Goal: Task Accomplishment & Management: Manage account settings

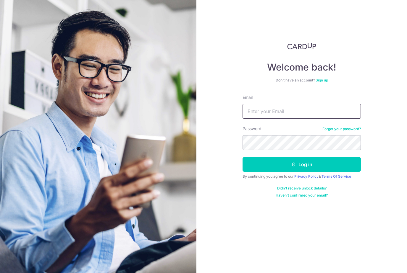
type input "Yingjie@gmail.com"
click at [301, 165] on button "Log in" at bounding box center [301, 164] width 118 height 15
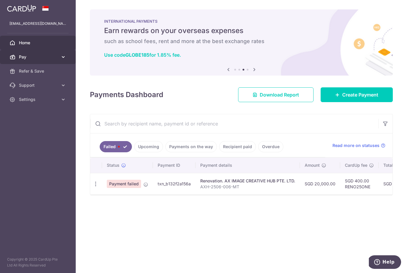
click at [63, 59] on icon at bounding box center [63, 57] width 6 height 6
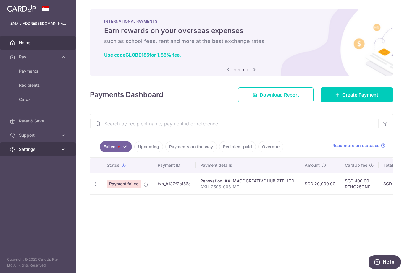
click at [61, 152] on icon at bounding box center [63, 150] width 6 height 6
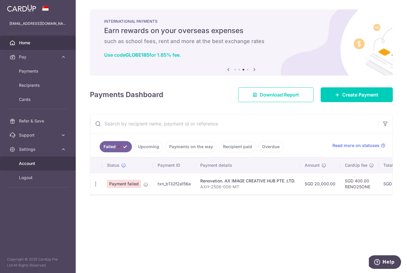
click at [22, 166] on span "Account" at bounding box center [38, 164] width 39 height 6
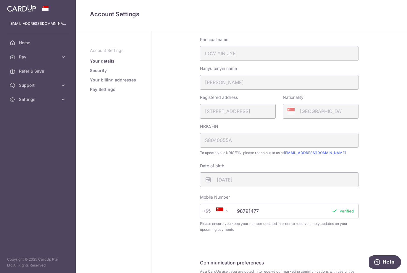
scroll to position [68, 0]
click at [90, 70] on link "Security" at bounding box center [98, 71] width 17 height 6
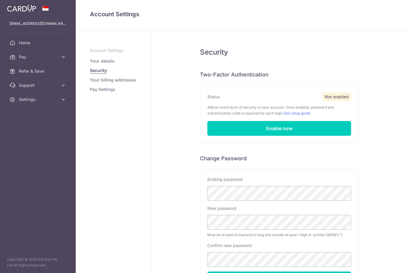
click at [96, 82] on link "Your billing addresses" at bounding box center [113, 80] width 46 height 6
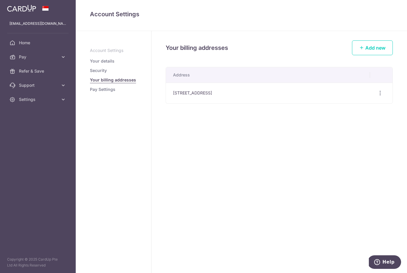
click at [98, 91] on link "Pay Settings" at bounding box center [102, 90] width 25 height 6
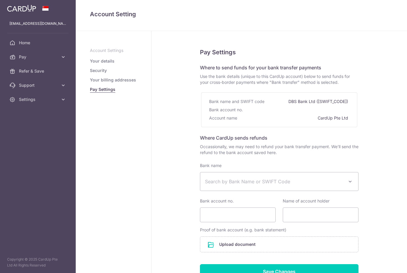
select select
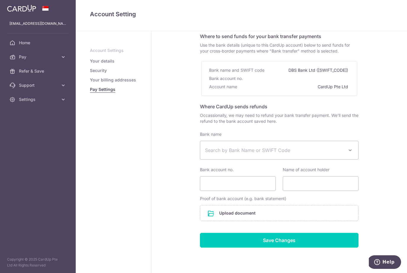
scroll to position [31, 0]
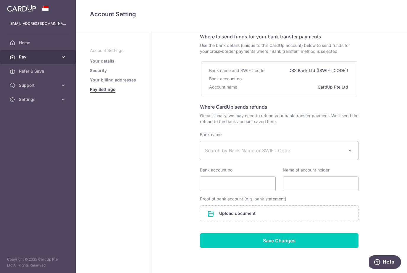
click at [22, 59] on span "Pay" at bounding box center [38, 57] width 39 height 6
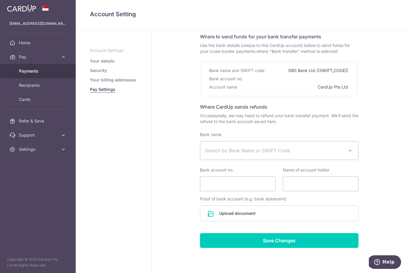
click at [25, 72] on span "Payments" at bounding box center [38, 71] width 39 height 6
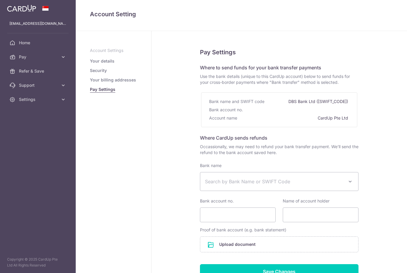
select select
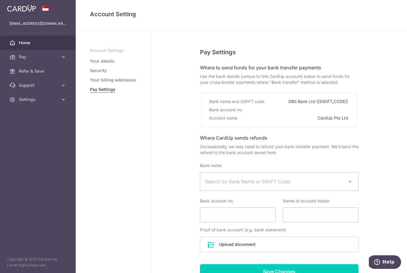
click at [22, 44] on span "Home" at bounding box center [38, 43] width 39 height 6
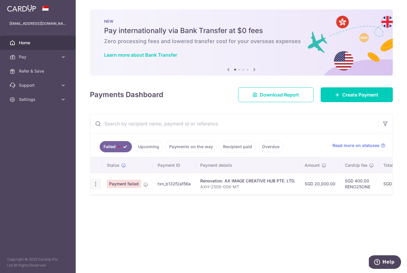
click at [95, 183] on icon "button" at bounding box center [96, 184] width 6 height 6
click at [106, 201] on link "Update payment" at bounding box center [120, 200] width 61 height 14
radio input "true"
type input "20,000.00"
type input "AXH-2506-006-MT"
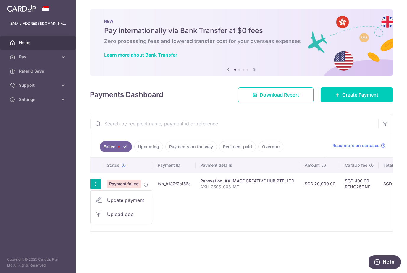
type input "2nd Payment 40% with VO"
type input "RENO25ONE"
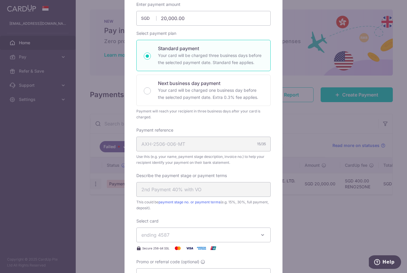
scroll to position [76, 0]
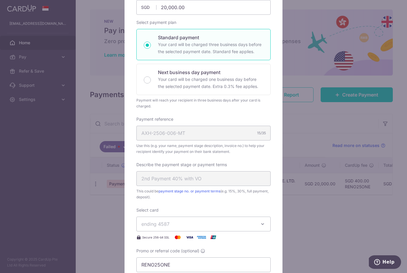
click at [151, 229] on button "ending 4587" at bounding box center [203, 224] width 134 height 15
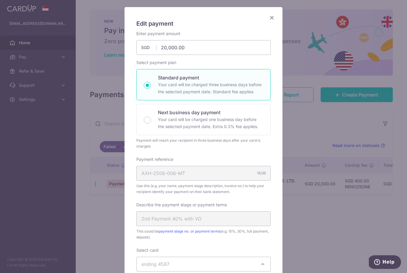
scroll to position [35, 0]
click at [44, 145] on div "Edit payment By clicking apply, you will make changes to all payments to AX IMA…" at bounding box center [203, 136] width 407 height 273
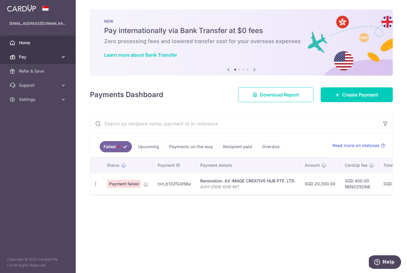
click at [21, 59] on span "Pay" at bounding box center [38, 57] width 39 height 6
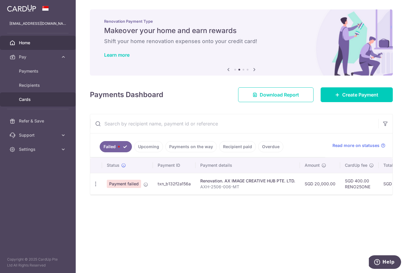
click at [24, 99] on span "Cards" at bounding box center [38, 100] width 39 height 6
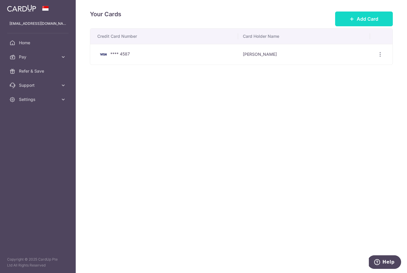
click at [374, 19] on span "Add Card" at bounding box center [367, 18] width 22 height 7
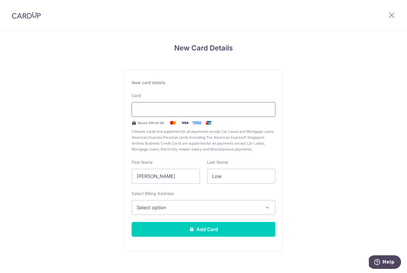
click at [193, 117] on div at bounding box center [204, 109] width 144 height 15
click at [150, 203] on button "Select option" at bounding box center [204, 207] width 144 height 15
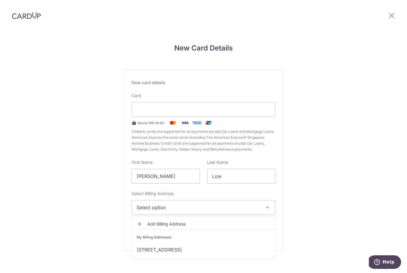
scroll to position [19, 0]
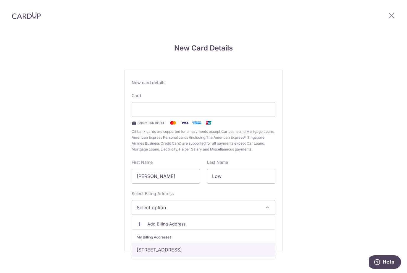
click at [146, 243] on link "169A Punggol Field #13-685, Singapore, Singapore-821169" at bounding box center [203, 250] width 143 height 14
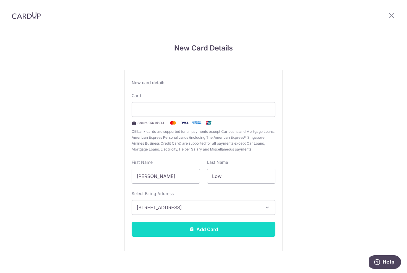
click at [156, 222] on button "Add Card" at bounding box center [204, 229] width 144 height 15
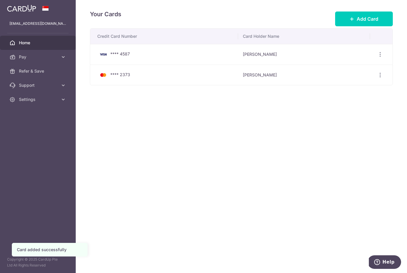
click at [20, 43] on span "Home" at bounding box center [38, 43] width 39 height 6
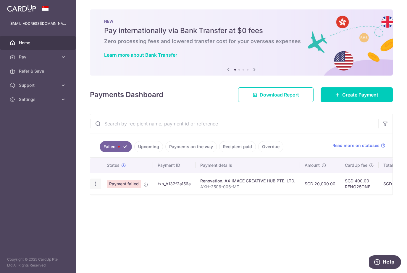
click at [94, 185] on icon "button" at bounding box center [96, 184] width 6 height 6
click at [105, 200] on link "Update payment" at bounding box center [120, 200] width 61 height 14
radio input "true"
type input "20,000.00"
type input "AXH-2506-006-MT"
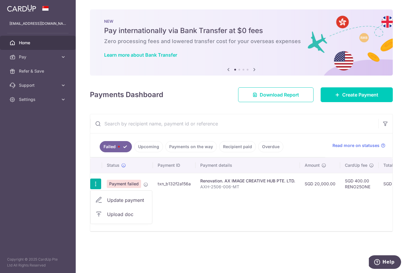
type input "2nd Payment 40% with VO"
type input "RENO25ONE"
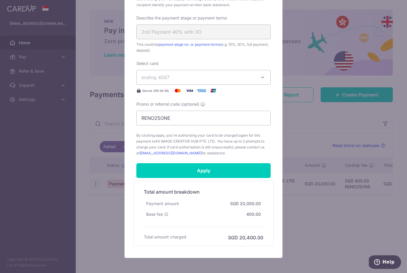
scroll to position [222, 0]
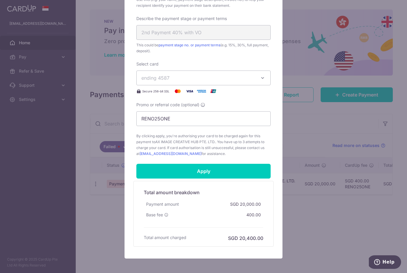
click at [217, 82] on button "ending 4587" at bounding box center [203, 78] width 134 height 15
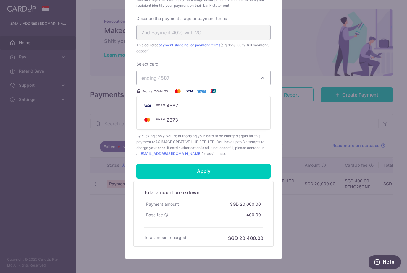
click at [378, 210] on div "Edit payment By clicking apply, you will make changes to all payments to AX IMA…" at bounding box center [203, 136] width 407 height 273
